Goal: Task Accomplishment & Management: Use online tool/utility

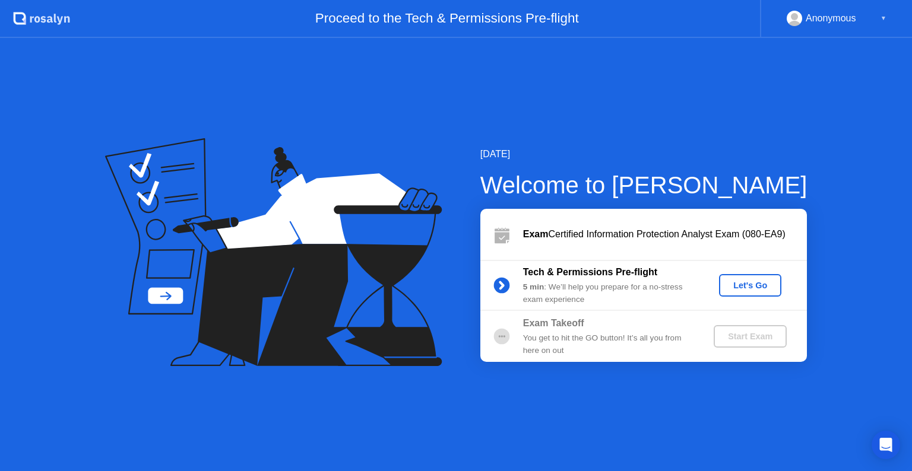
click at [747, 289] on div "Let's Go" at bounding box center [750, 285] width 53 height 9
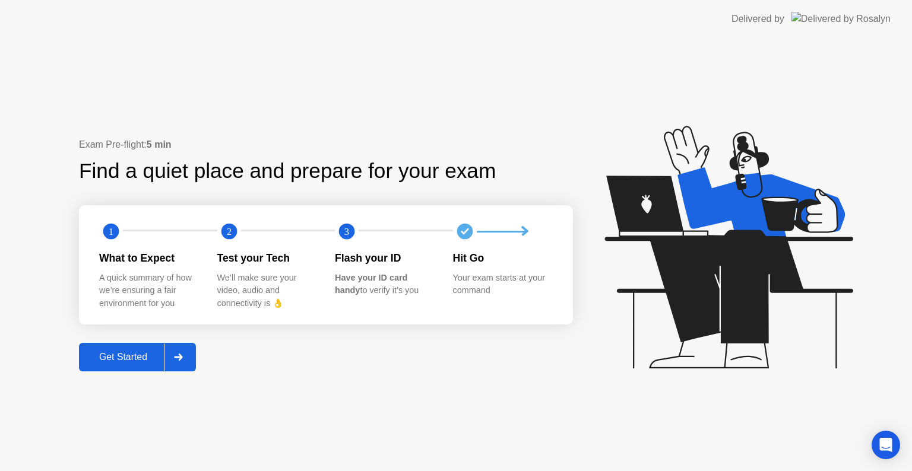
click at [121, 360] on div "Get Started" at bounding box center [123, 357] width 81 height 11
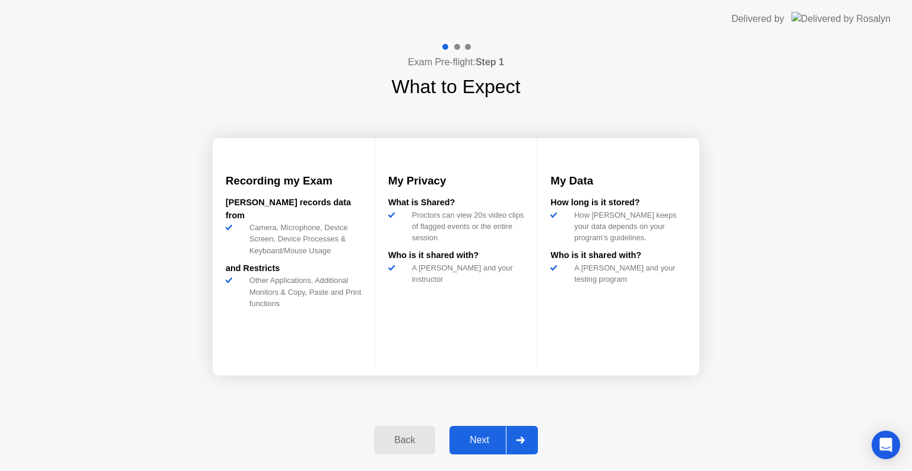
click at [475, 442] on div "Next" at bounding box center [479, 440] width 53 height 11
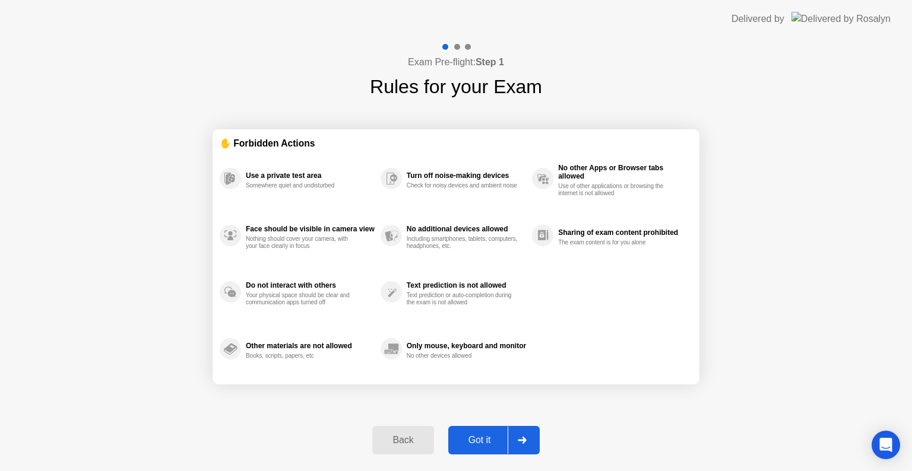
click at [486, 444] on div "Got it" at bounding box center [480, 440] width 56 height 11
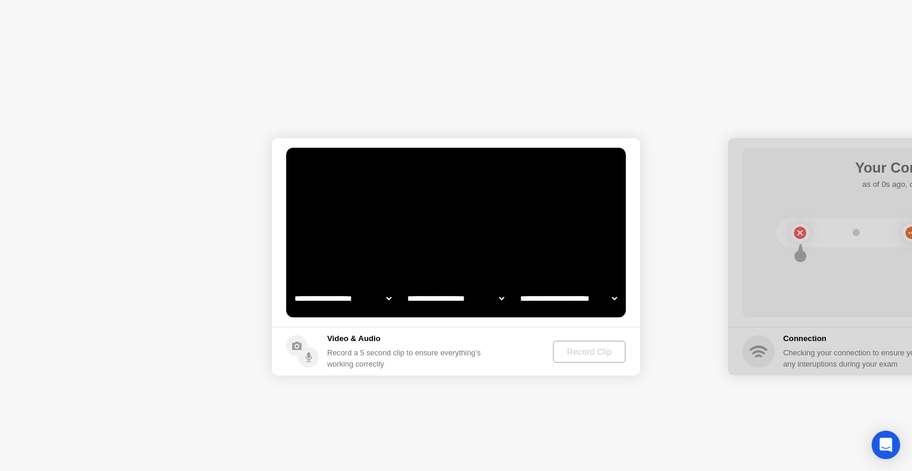
select select "**********"
select select "*******"
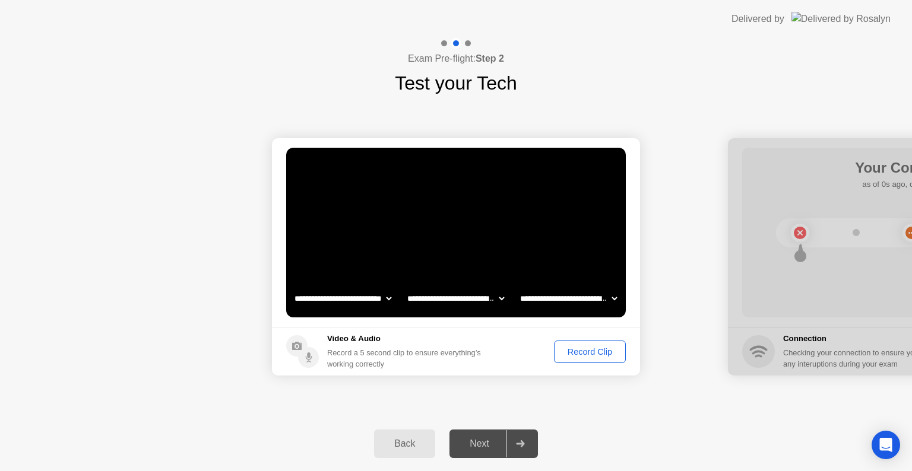
click at [589, 353] on div "Record Clip" at bounding box center [590, 351] width 64 height 9
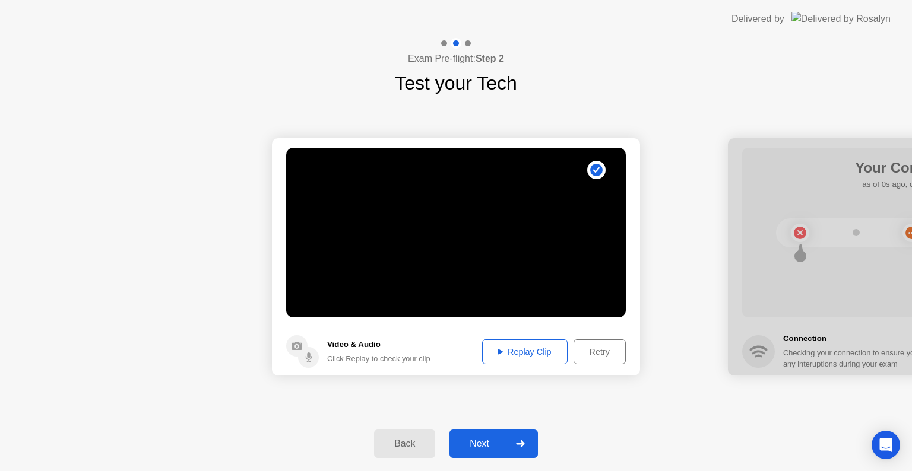
click at [511, 353] on div "Replay Clip" at bounding box center [524, 351] width 77 height 9
click at [487, 445] on div "Next" at bounding box center [479, 444] width 53 height 11
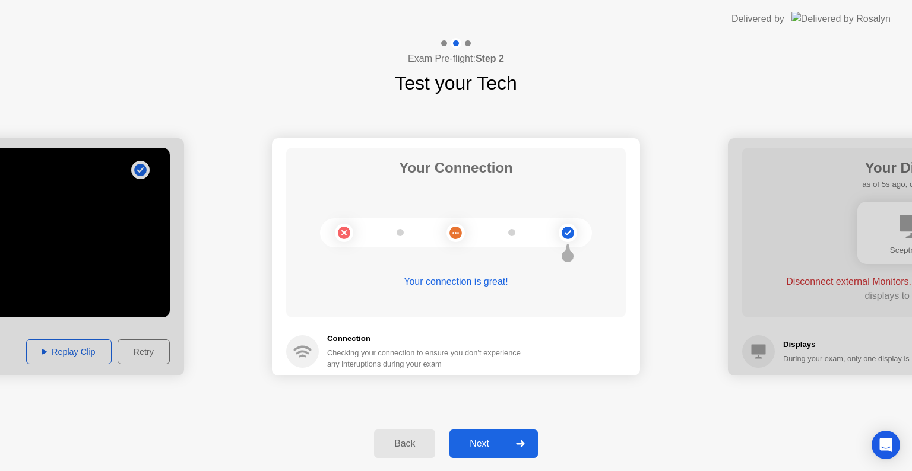
click at [478, 446] on div "Next" at bounding box center [479, 444] width 53 height 11
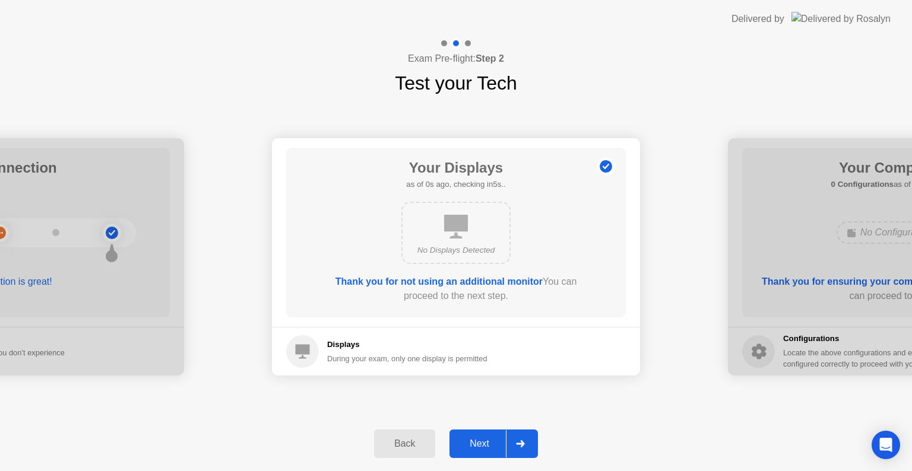
click at [475, 449] on div "Next" at bounding box center [479, 444] width 53 height 11
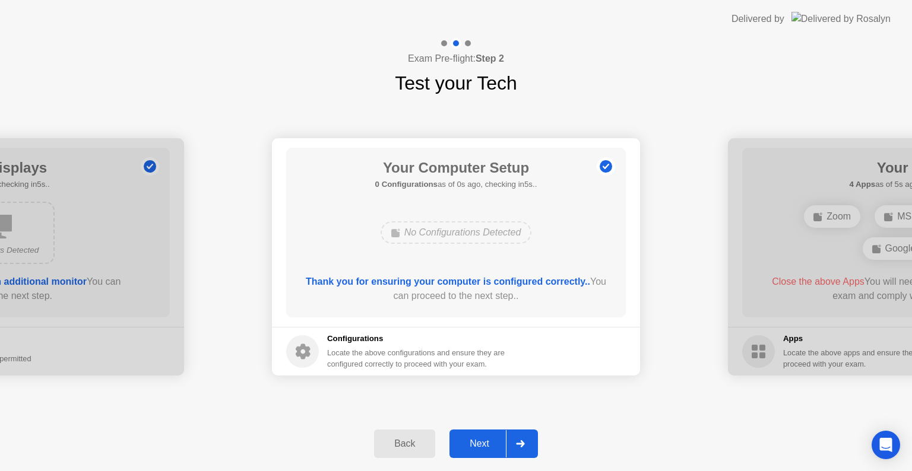
click at [480, 447] on div "Next" at bounding box center [479, 444] width 53 height 11
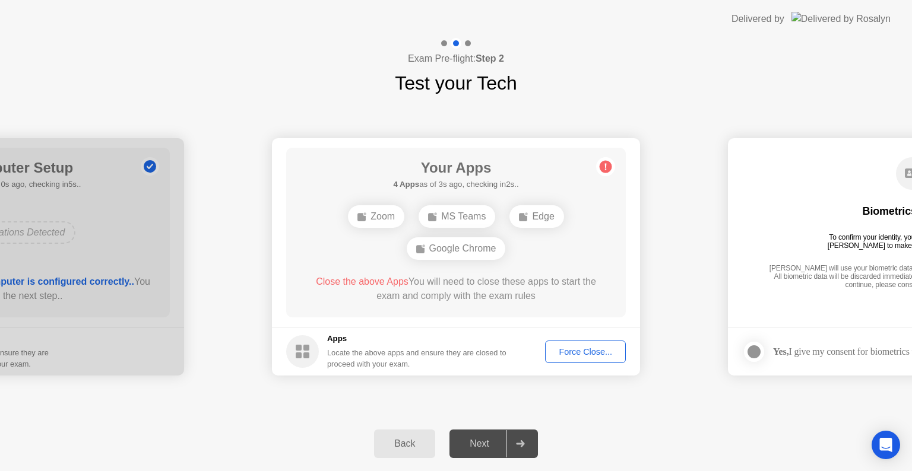
click at [310, 360] on circle at bounding box center [302, 351] width 33 height 33
click at [575, 351] on div "Force Close..." at bounding box center [585, 351] width 72 height 9
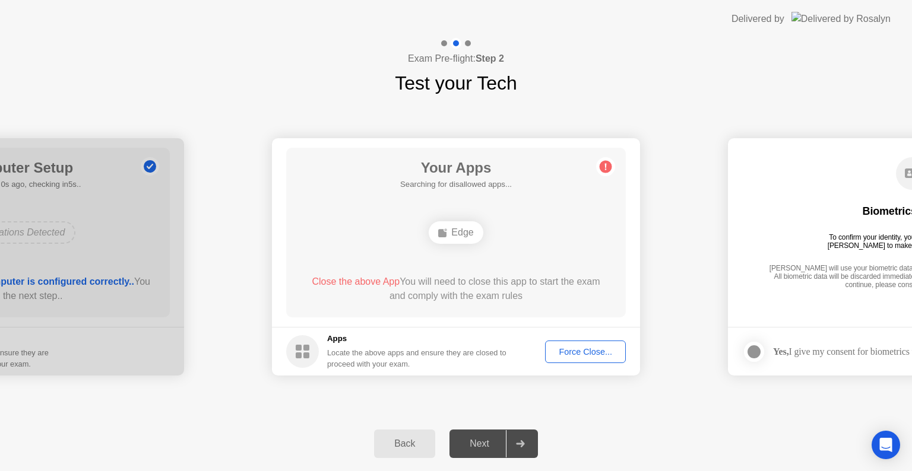
click at [574, 353] on div "Force Close..." at bounding box center [585, 351] width 72 height 9
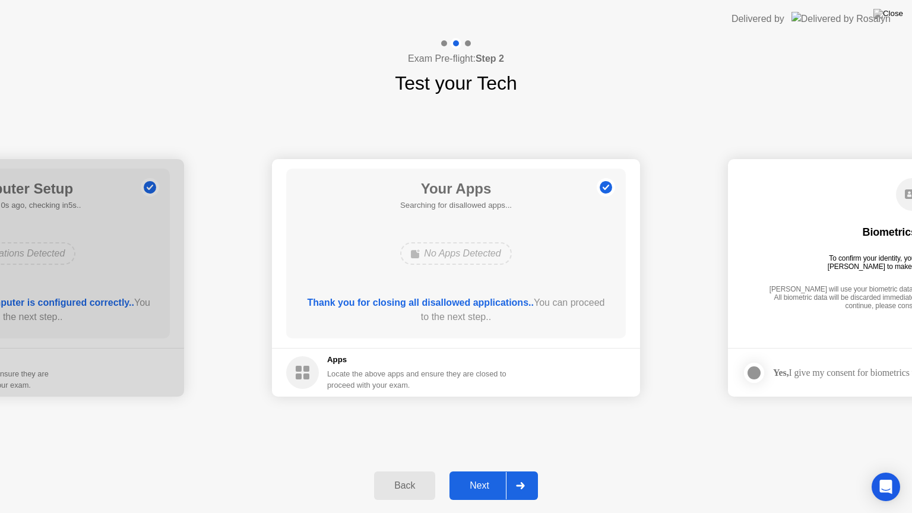
click at [487, 471] on div "Next" at bounding box center [479, 485] width 53 height 11
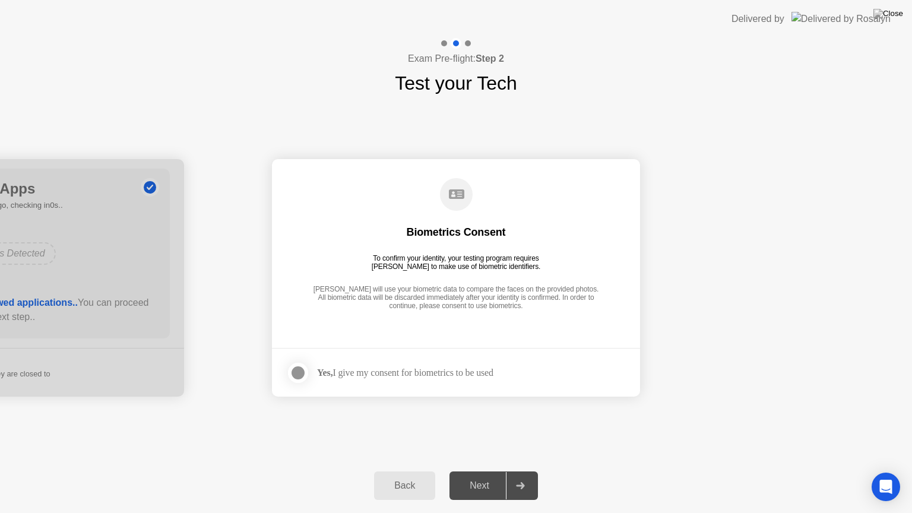
click at [325, 373] on strong "Yes," at bounding box center [324, 372] width 15 height 10
click at [300, 372] on div at bounding box center [298, 373] width 14 height 14
click at [479, 471] on div "Next" at bounding box center [479, 485] width 53 height 11
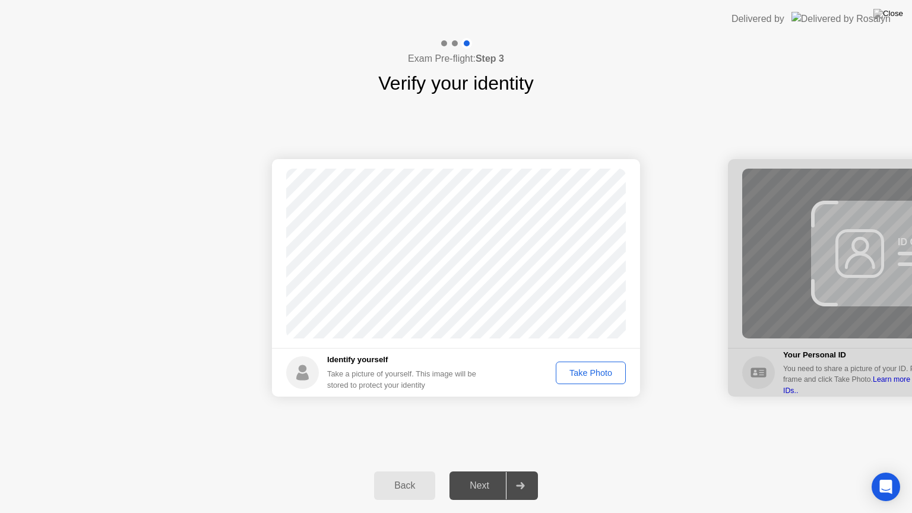
click at [592, 374] on div "Take Photo" at bounding box center [591, 372] width 62 height 9
click at [599, 373] on div "Retake" at bounding box center [598, 372] width 46 height 9
click at [595, 375] on div "Take Photo" at bounding box center [591, 372] width 62 height 9
click at [486, 471] on div "Next" at bounding box center [479, 485] width 53 height 11
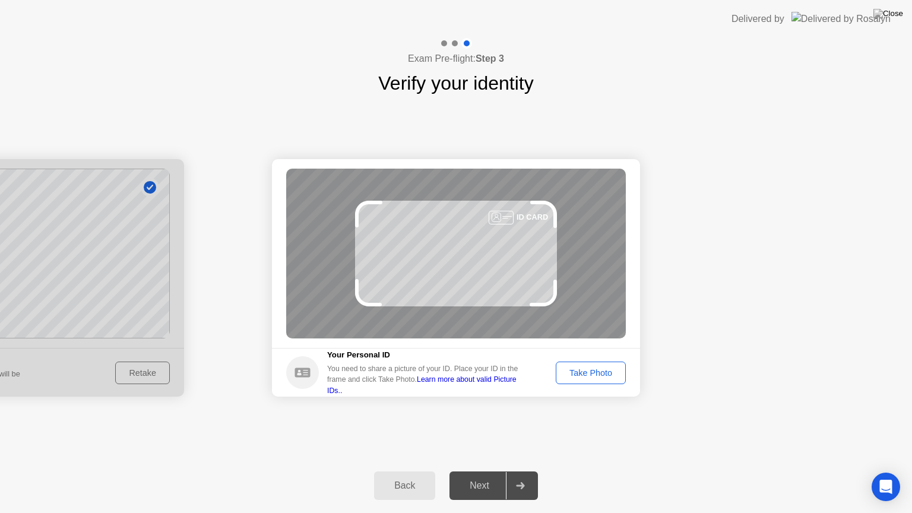
click at [595, 373] on div "Take Photo" at bounding box center [591, 372] width 62 height 9
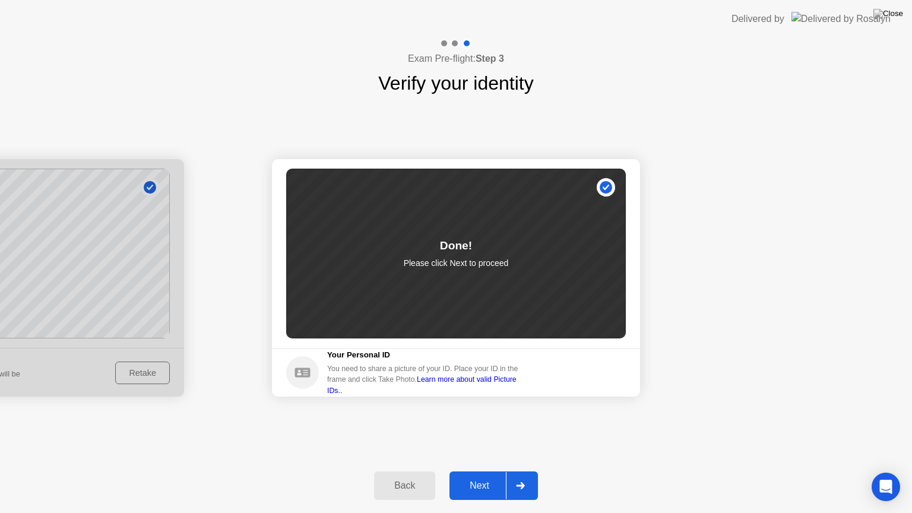
click at [477, 471] on div "Next" at bounding box center [479, 485] width 53 height 11
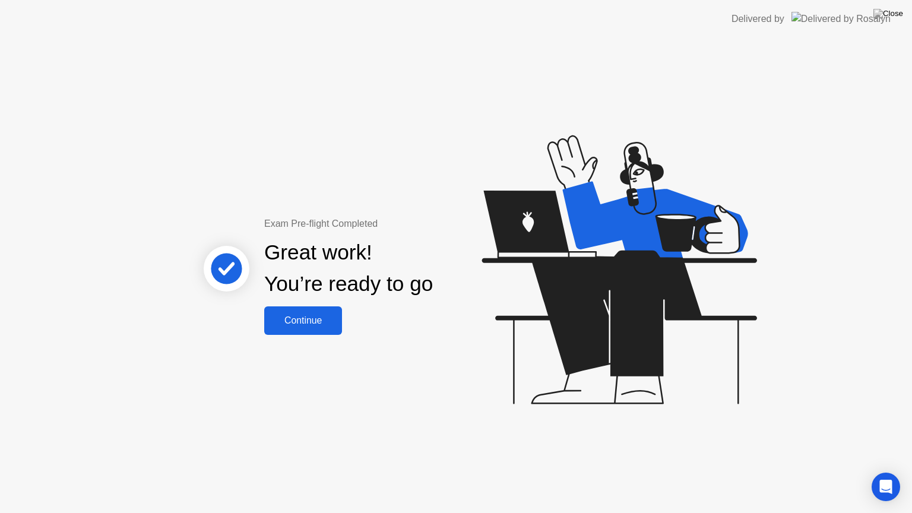
click at [322, 322] on div "Continue" at bounding box center [303, 320] width 71 height 11
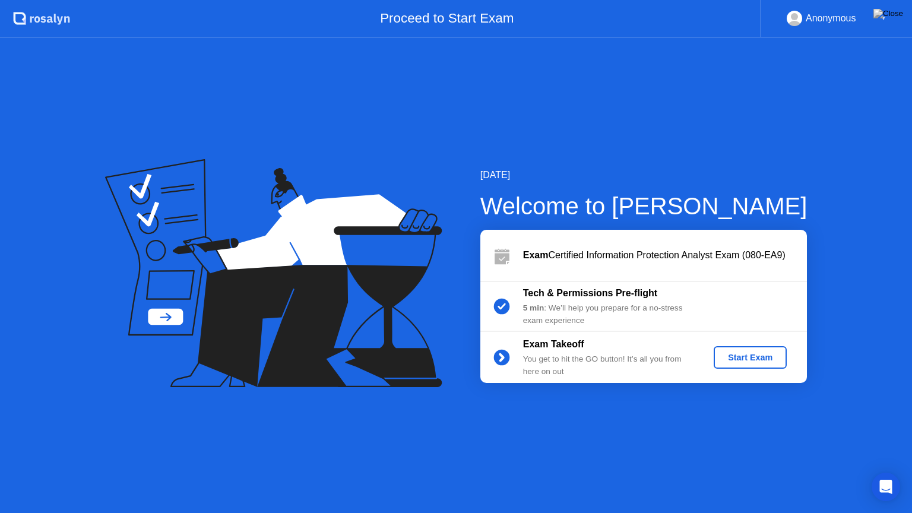
click at [736, 360] on div "Start Exam" at bounding box center [750, 357] width 64 height 9
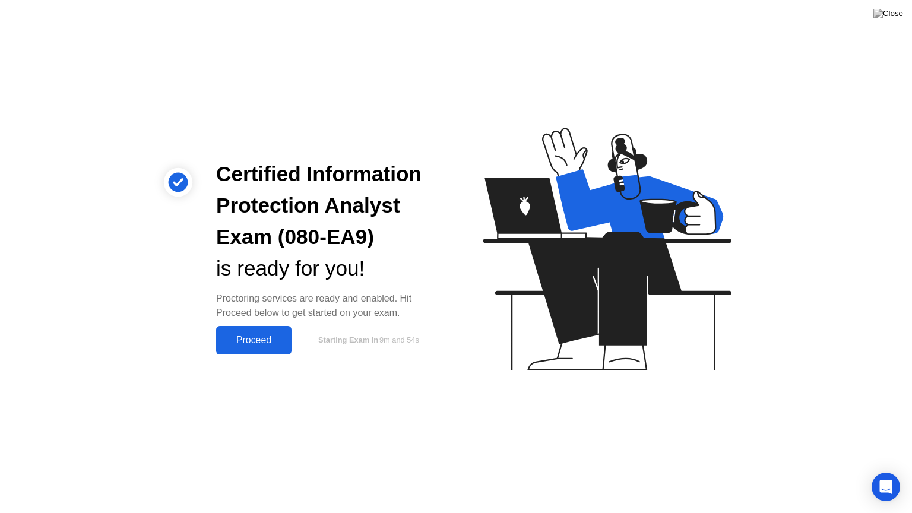
click at [262, 335] on div "Proceed" at bounding box center [254, 340] width 68 height 11
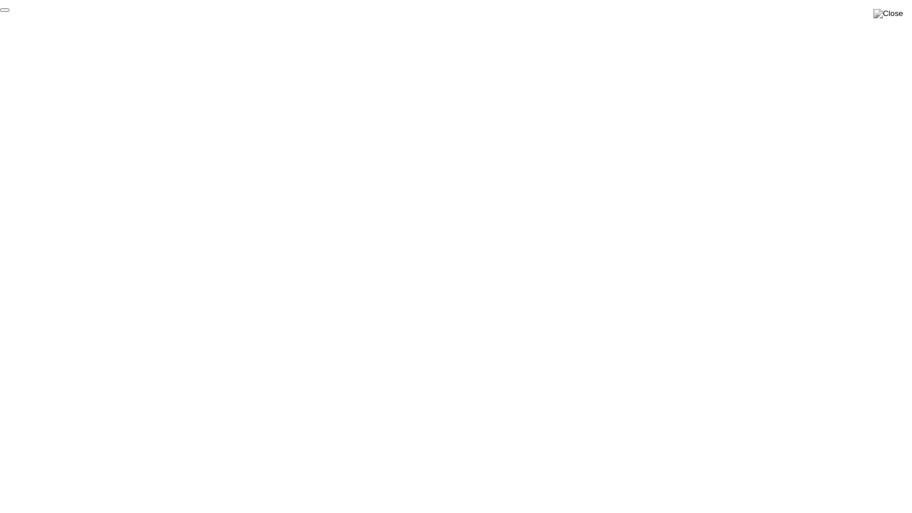
click div "End Proctoring Session"
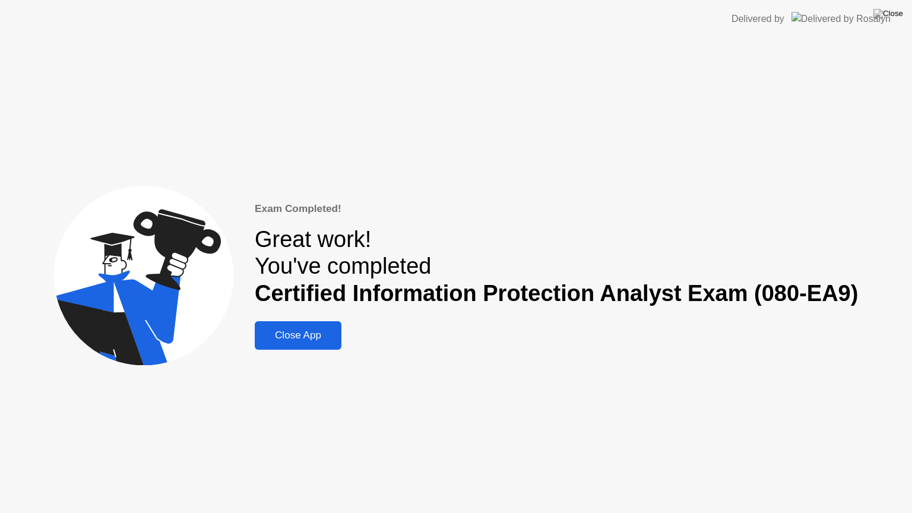
click at [302, 341] on div "Close App" at bounding box center [298, 335] width 80 height 12
